Goal: Navigation & Orientation: Understand site structure

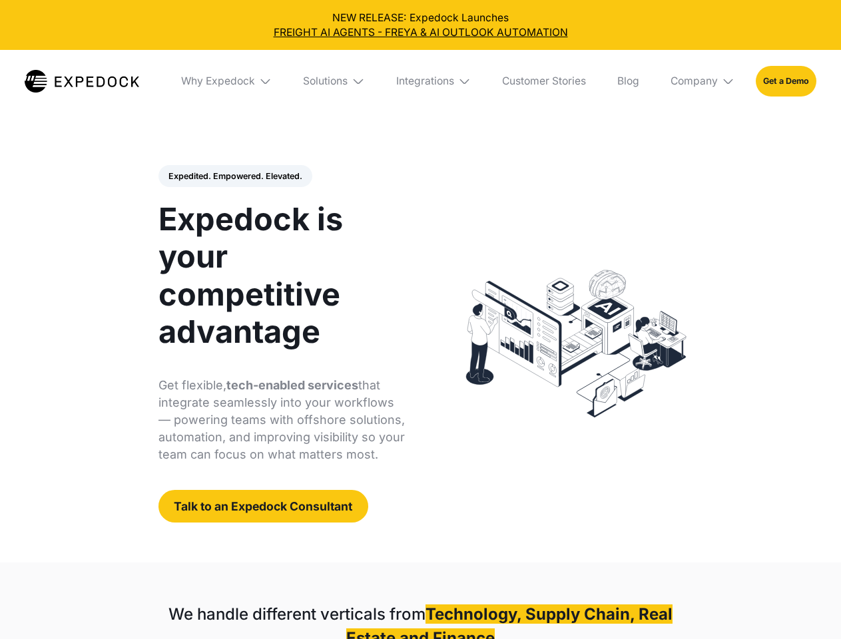
select select
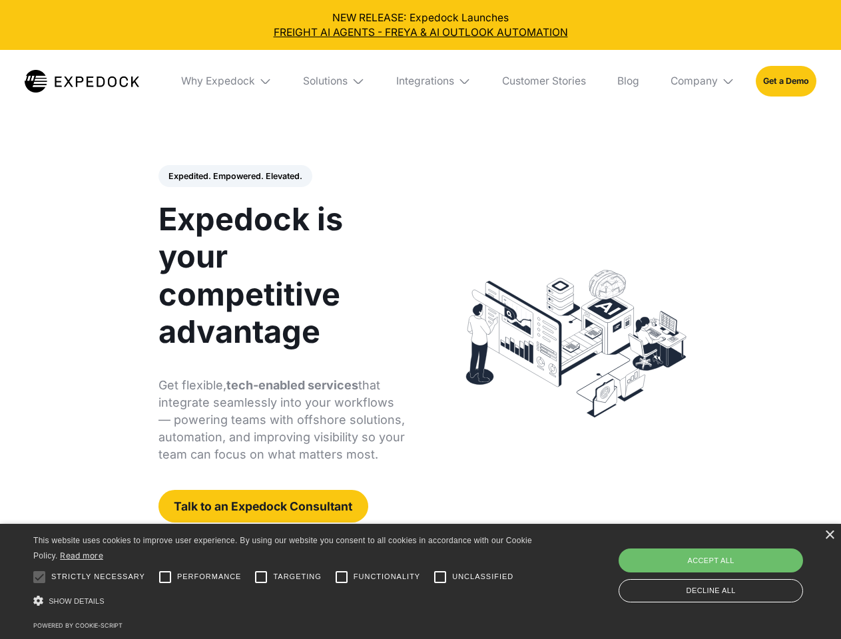
click at [420, 81] on div "Integrations" at bounding box center [425, 81] width 58 height 13
click at [227, 81] on div "Why Expedock" at bounding box center [207, 81] width 74 height 13
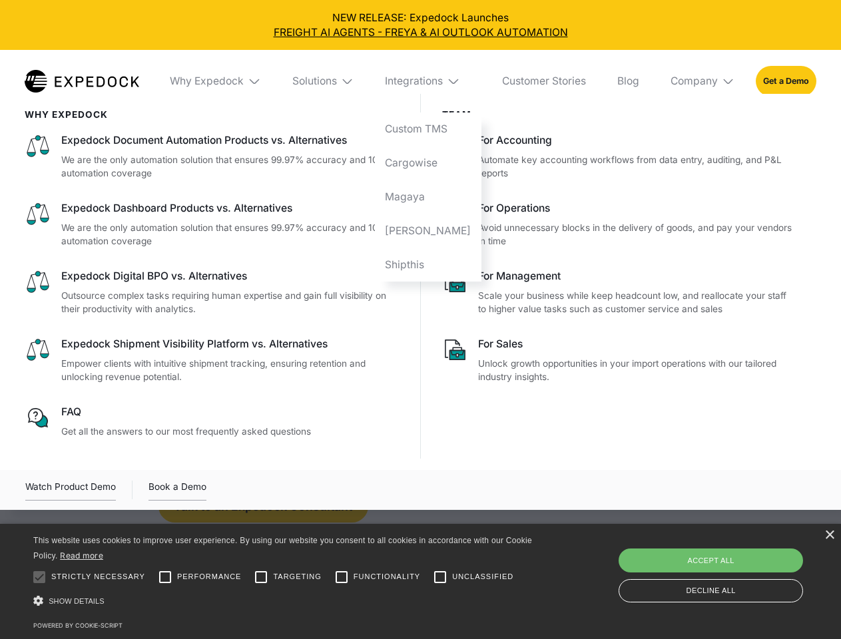
click at [335, 81] on div "Solutions" at bounding box center [314, 81] width 45 height 13
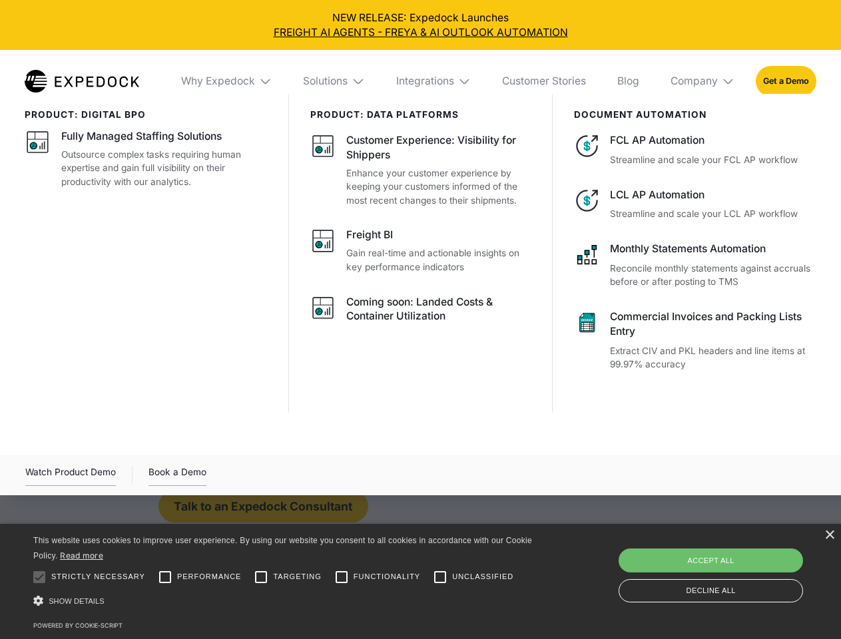
click at [434, 81] on div "Integrations" at bounding box center [425, 81] width 58 height 13
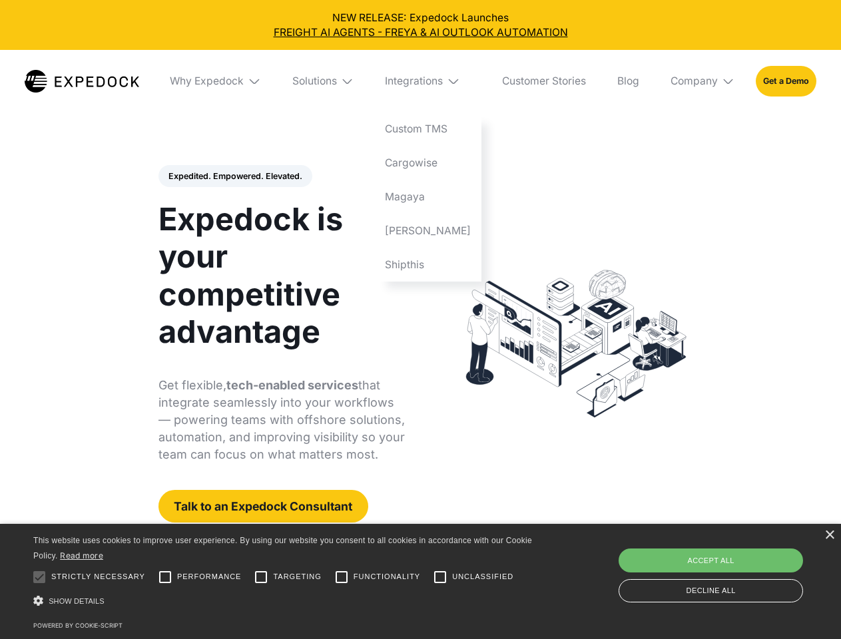
click at [703, 81] on div "Company" at bounding box center [693, 81] width 47 height 13
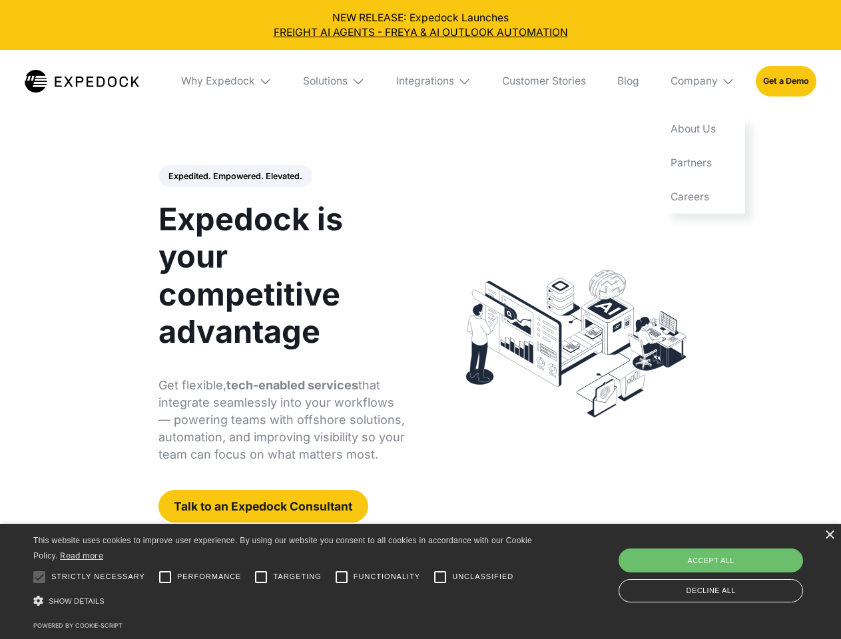
click at [234, 176] on div "Expedited. Empowered. Elevated. Automate Freight Document Extraction at 99.97% …" at bounding box center [281, 344] width 247 height 358
click at [39, 577] on div at bounding box center [39, 577] width 27 height 27
click at [165, 577] on input "Performance" at bounding box center [165, 577] width 27 height 27
checkbox input "true"
click at [261, 577] on input "Targeting" at bounding box center [261, 577] width 27 height 27
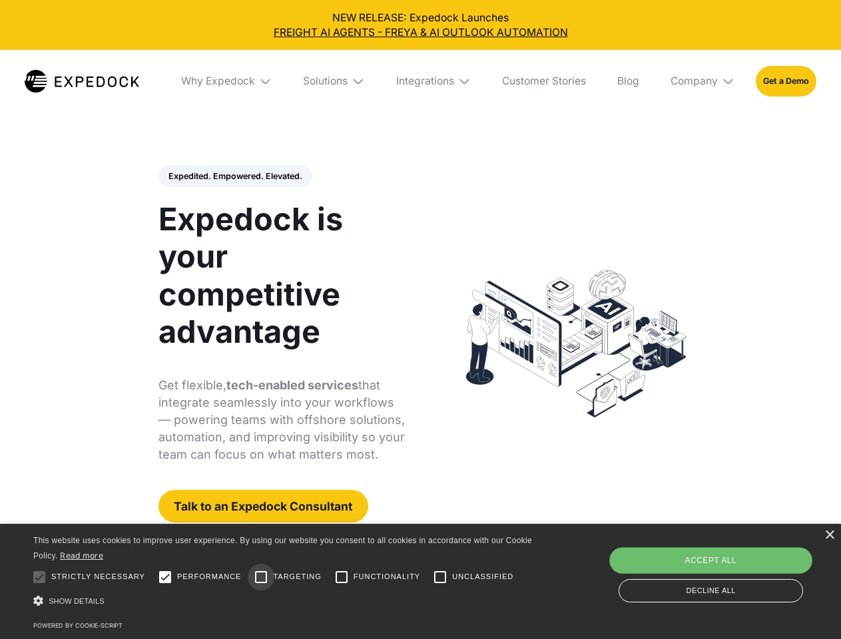
checkbox input "true"
click at [342, 577] on input "Functionality" at bounding box center [341, 577] width 27 height 27
checkbox input "true"
